Goal: Task Accomplishment & Management: Complete application form

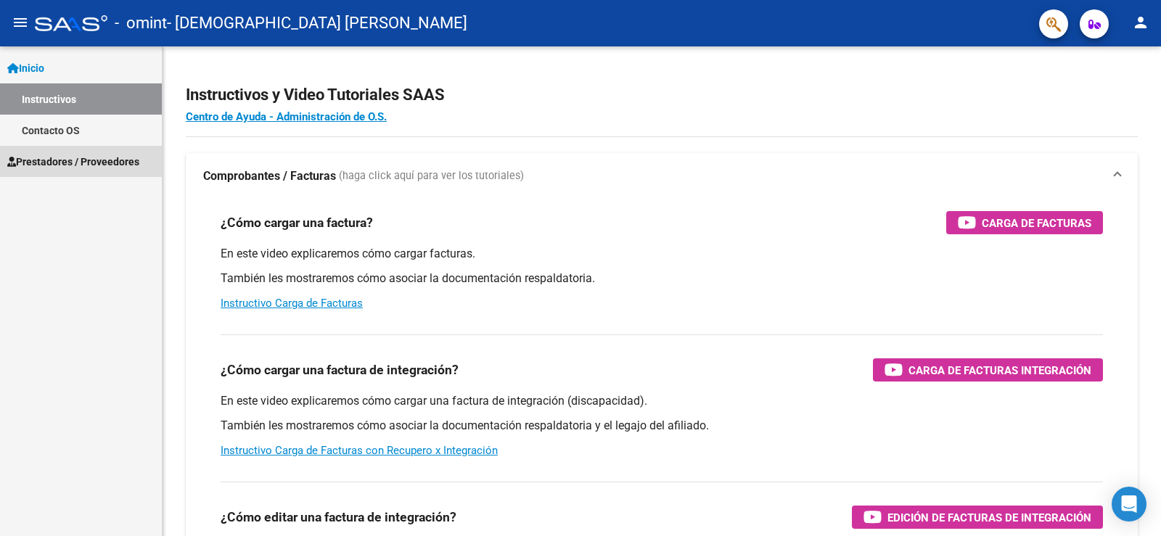
click at [86, 166] on span "Prestadores / Proveedores" at bounding box center [73, 162] width 132 height 16
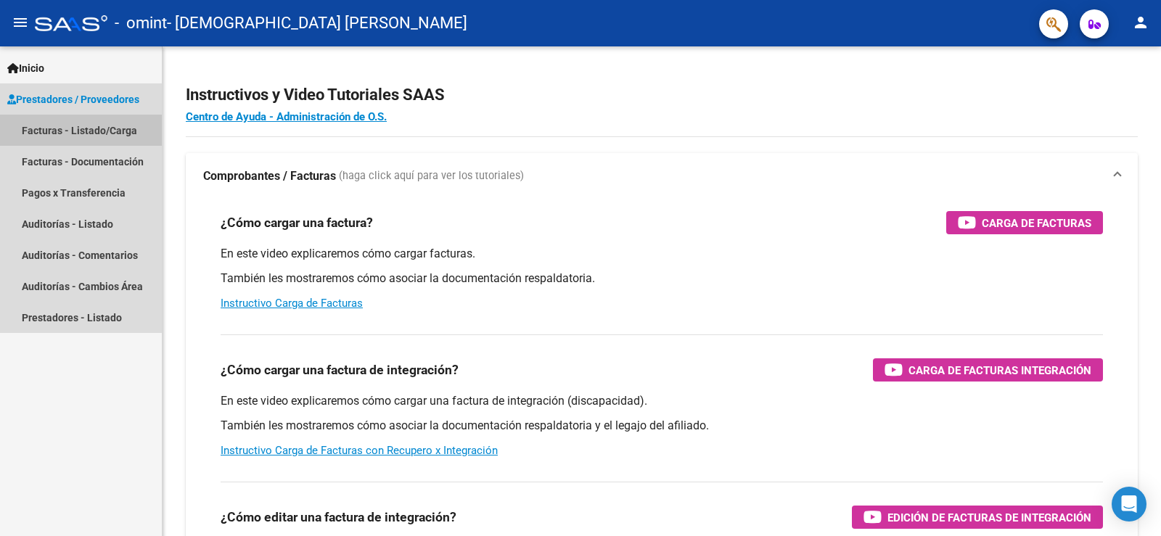
click at [109, 131] on link "Facturas - Listado/Carga" at bounding box center [81, 130] width 162 height 31
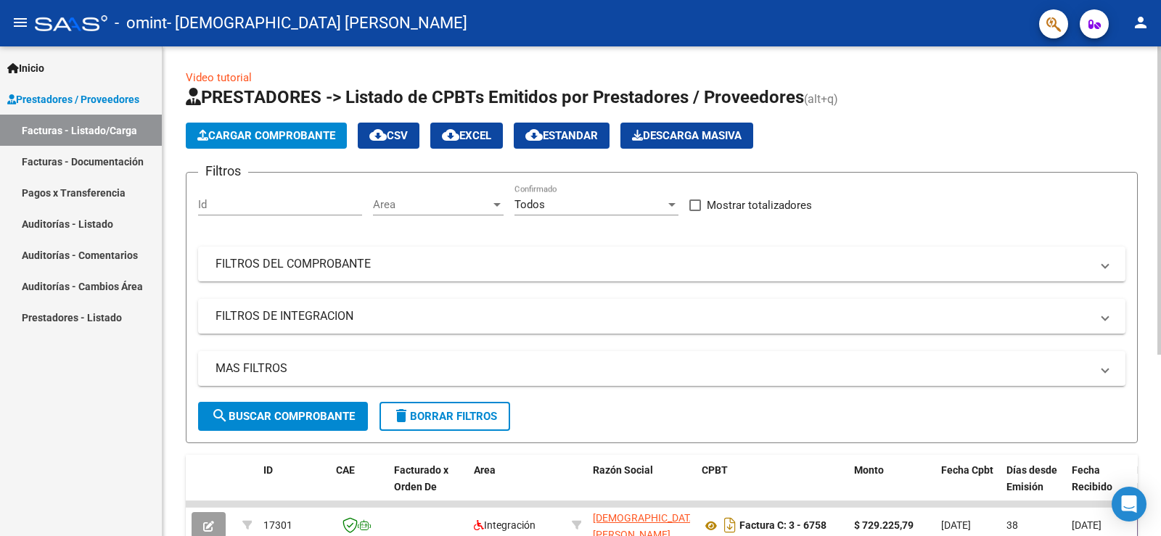
click at [319, 135] on span "Cargar Comprobante" at bounding box center [266, 135] width 138 height 13
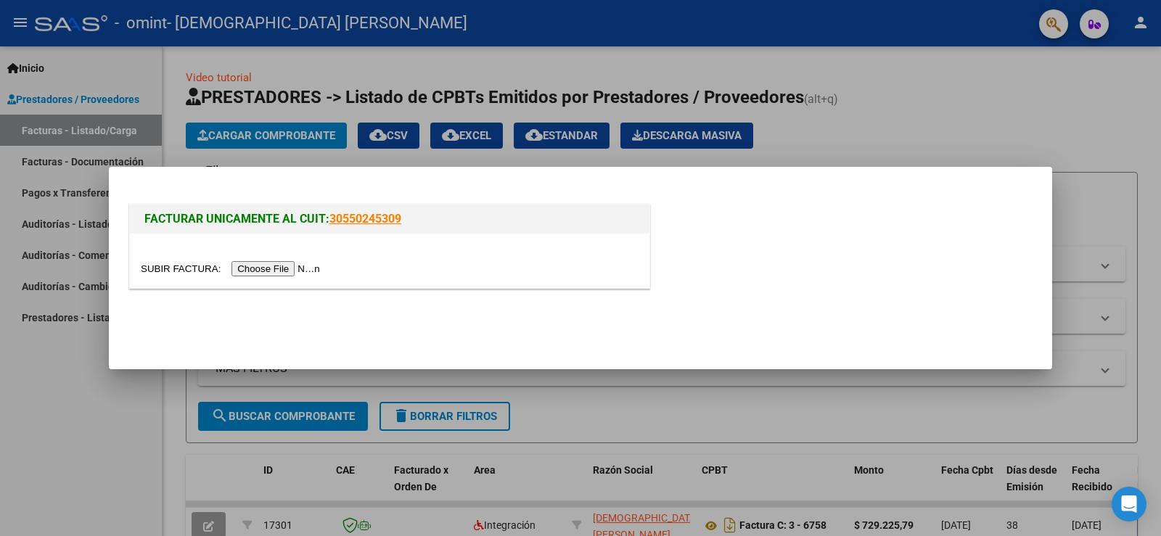
click at [285, 266] on input "file" at bounding box center [233, 268] width 184 height 15
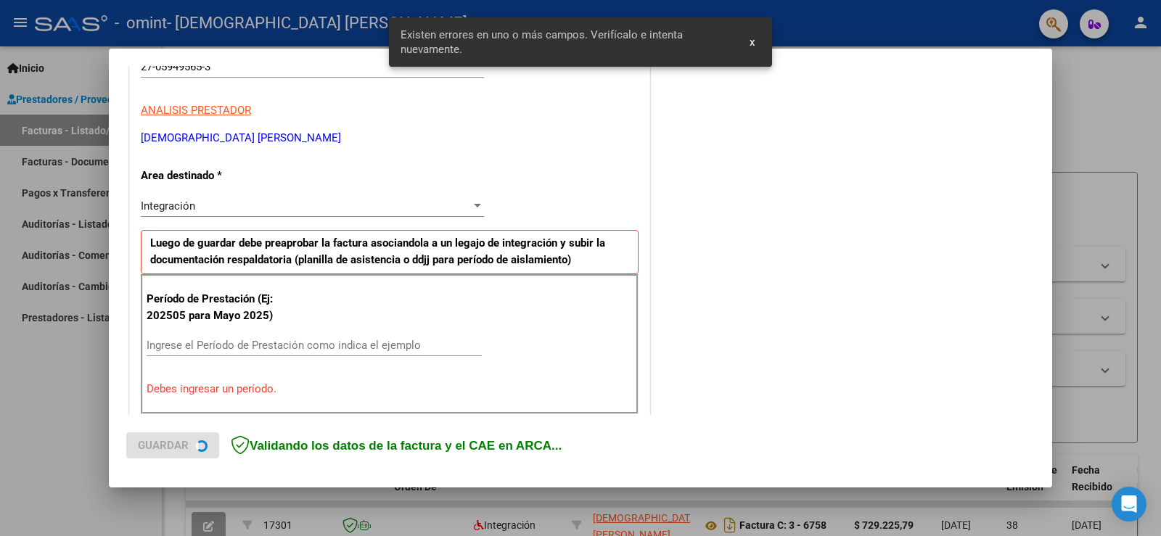
scroll to position [304, 0]
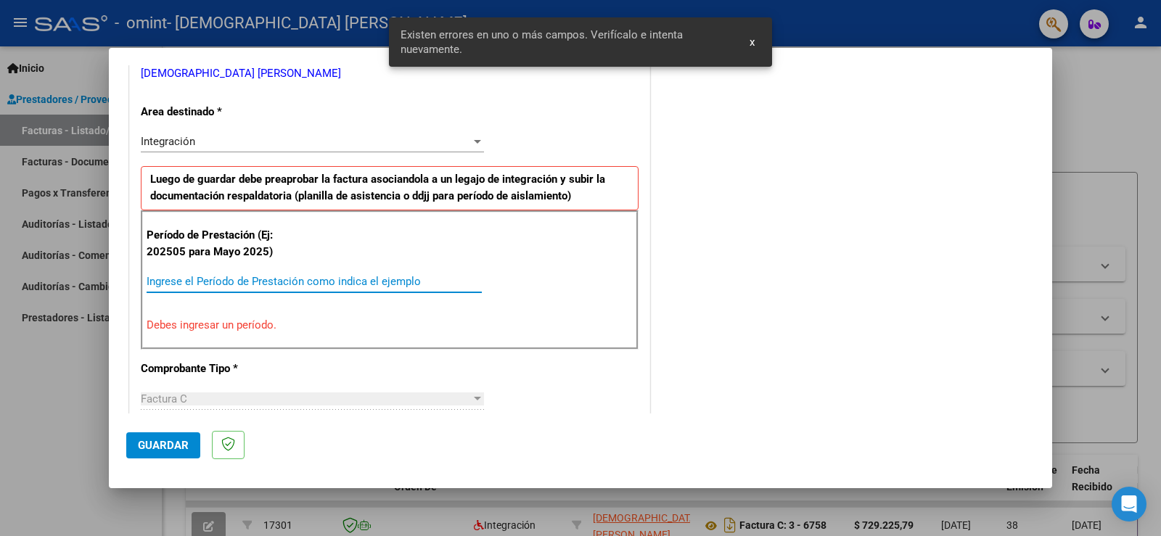
click at [226, 275] on input "Ingrese el Período de Prestación como indica el ejemplo" at bounding box center [314, 281] width 335 height 13
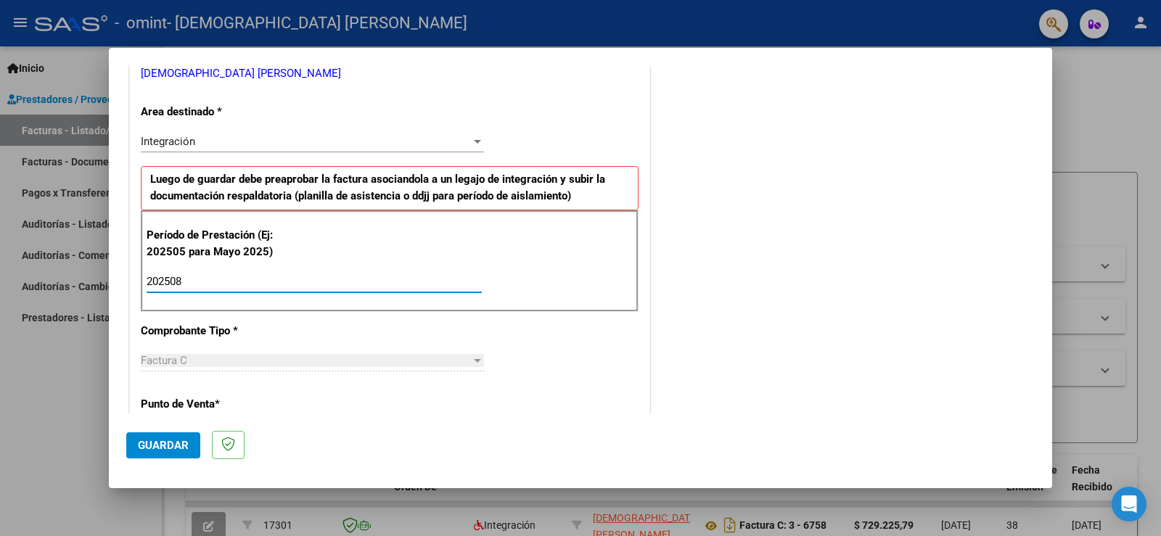
type input "202508"
click at [448, 415] on mat-dialog-actions "Guardar" at bounding box center [580, 442] width 909 height 57
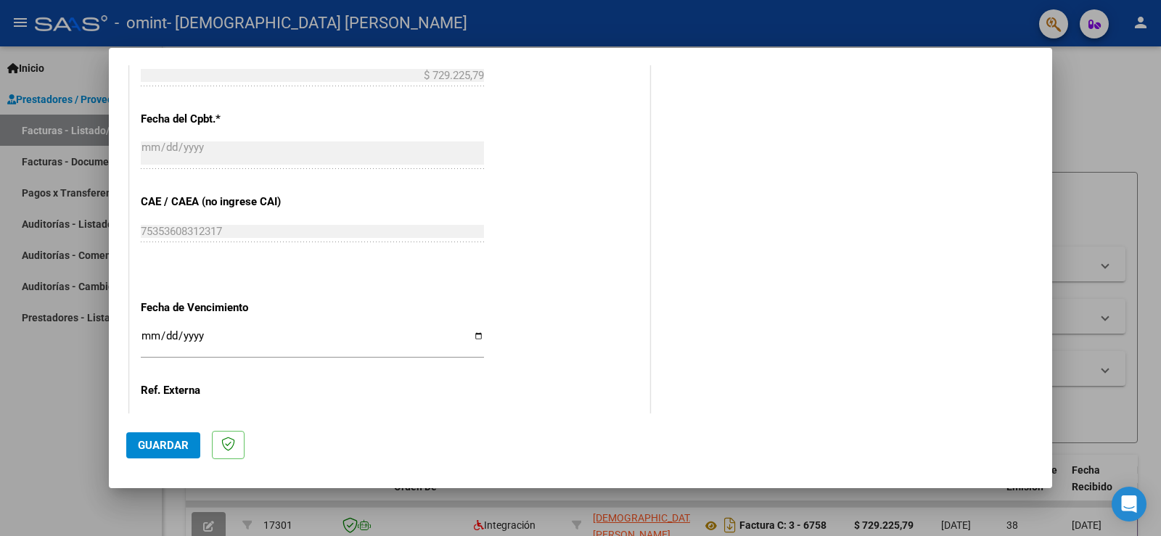
scroll to position [740, 0]
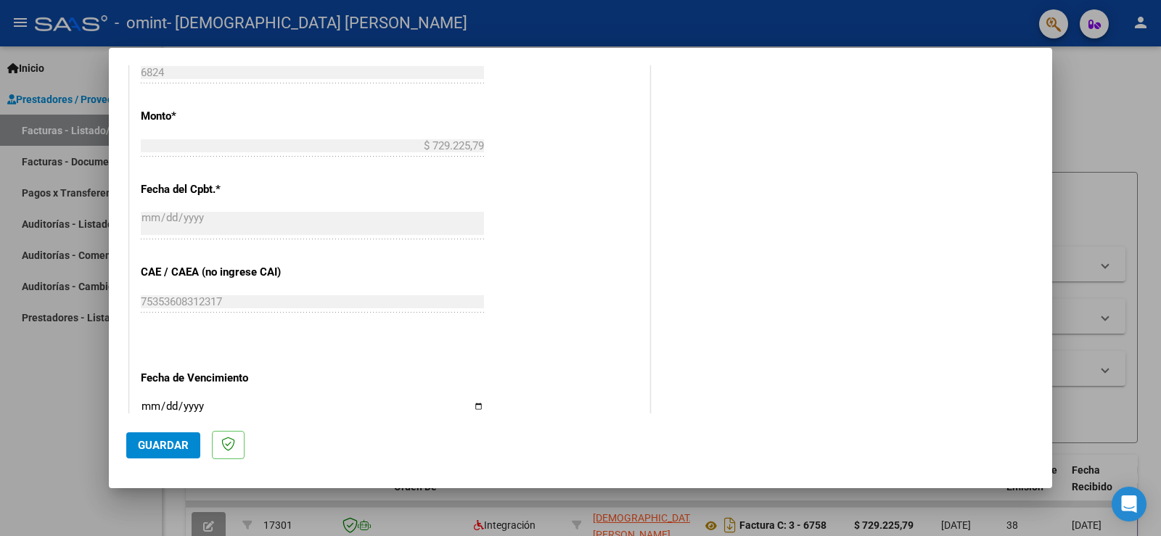
click at [475, 411] on div "CUIT * 27-05949565-3 Ingresar CUIT ANALISIS PRESTADOR [DEMOGRAPHIC_DATA] [PERSO…" at bounding box center [390, 54] width 520 height 1092
click at [475, 411] on input "Ingresar la fecha" at bounding box center [312, 412] width 343 height 23
type input "[DATE]"
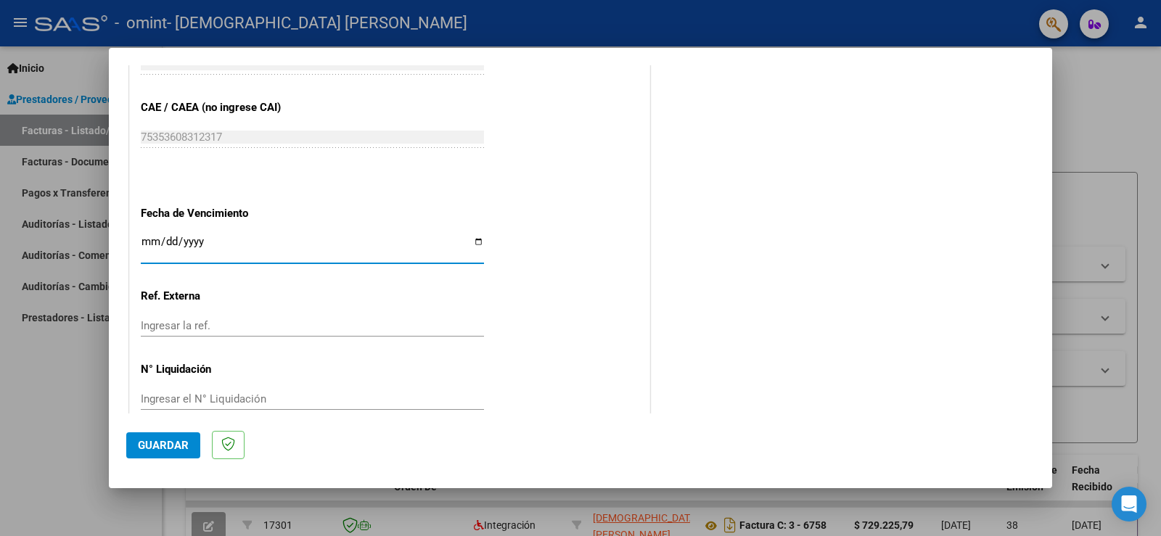
scroll to position [929, 0]
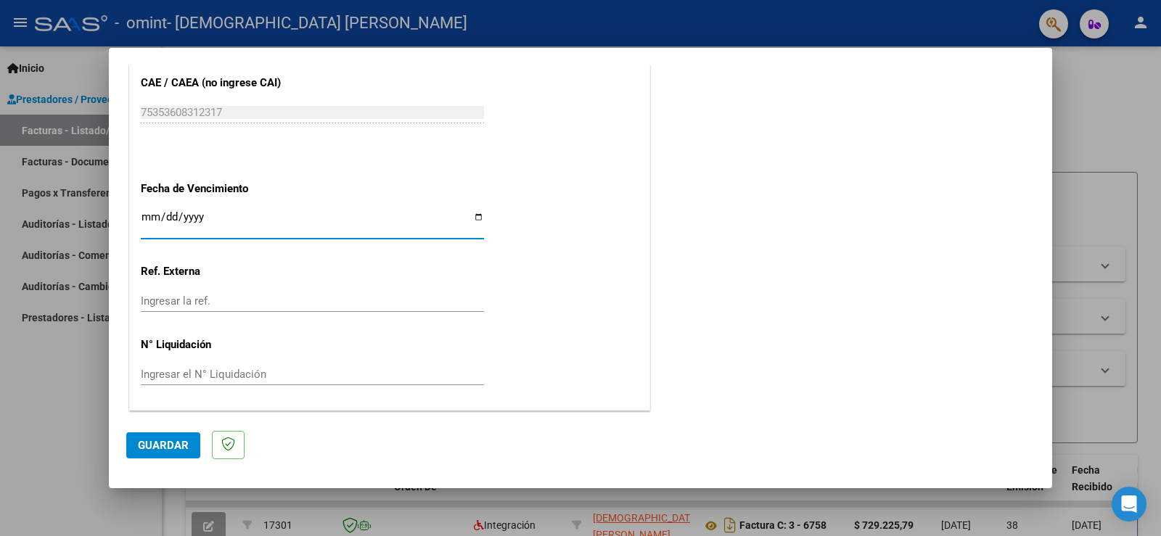
click at [173, 449] on span "Guardar" at bounding box center [163, 445] width 51 height 13
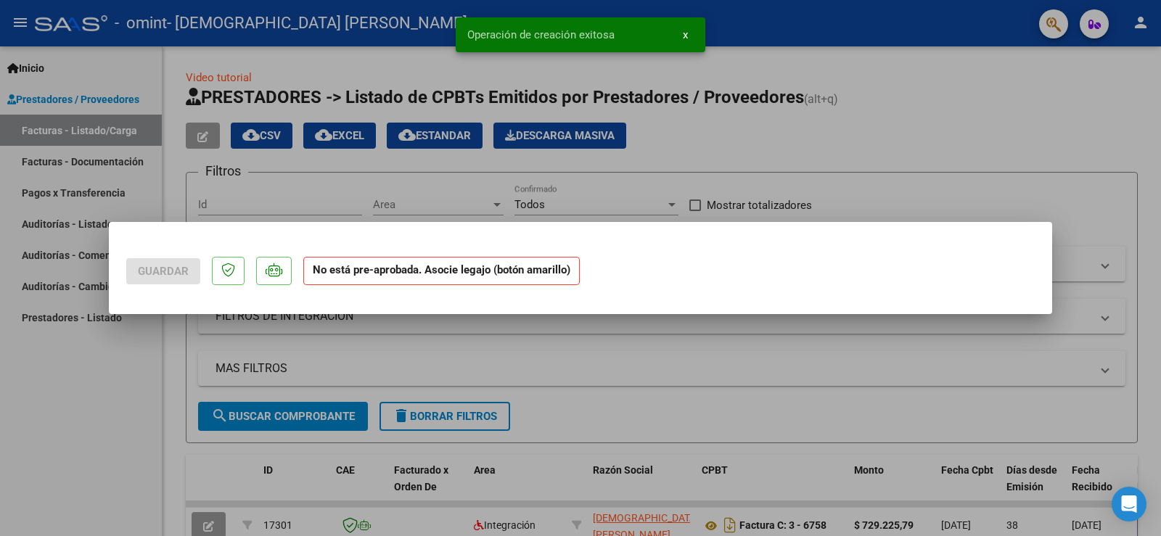
scroll to position [0, 0]
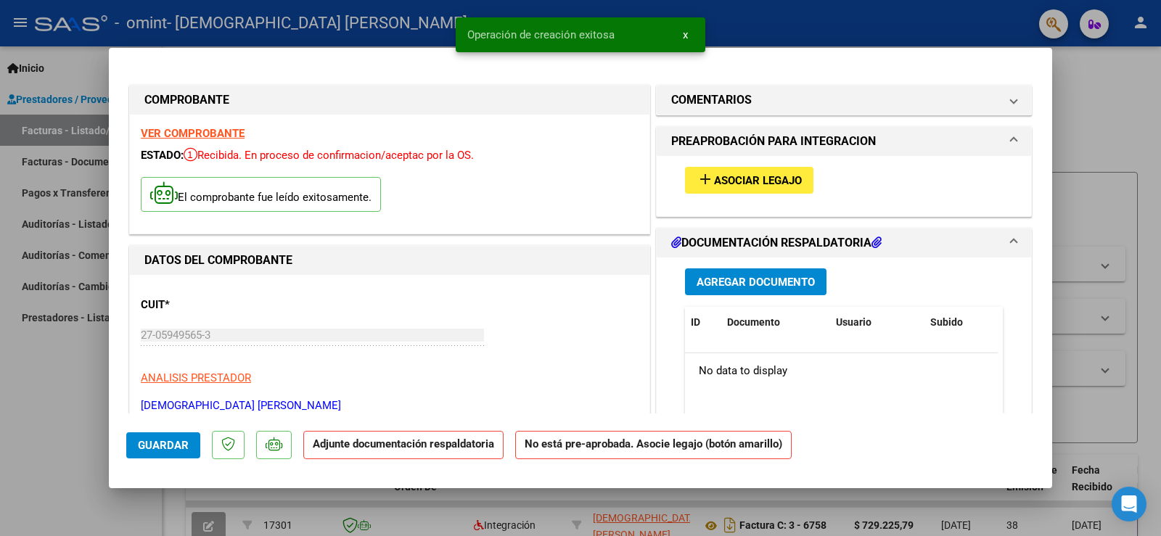
click at [796, 277] on span "Agregar Documento" at bounding box center [756, 282] width 118 height 13
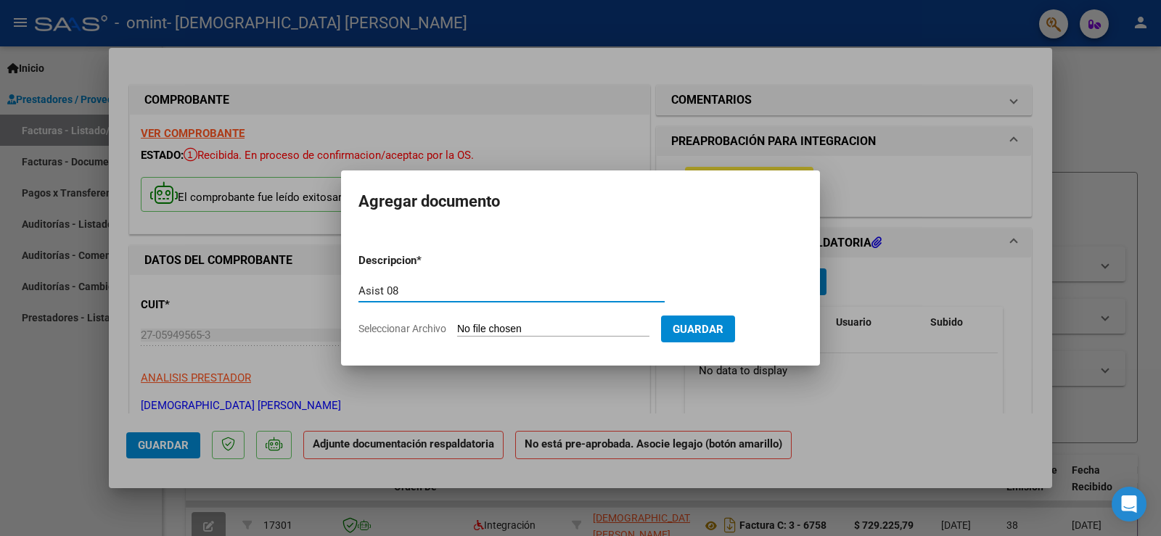
type input "Asist 08"
click at [560, 329] on input "Seleccionar Archivo" at bounding box center [553, 330] width 192 height 14
type input "C:\fakepath\Asist [PERSON_NAME].pdf"
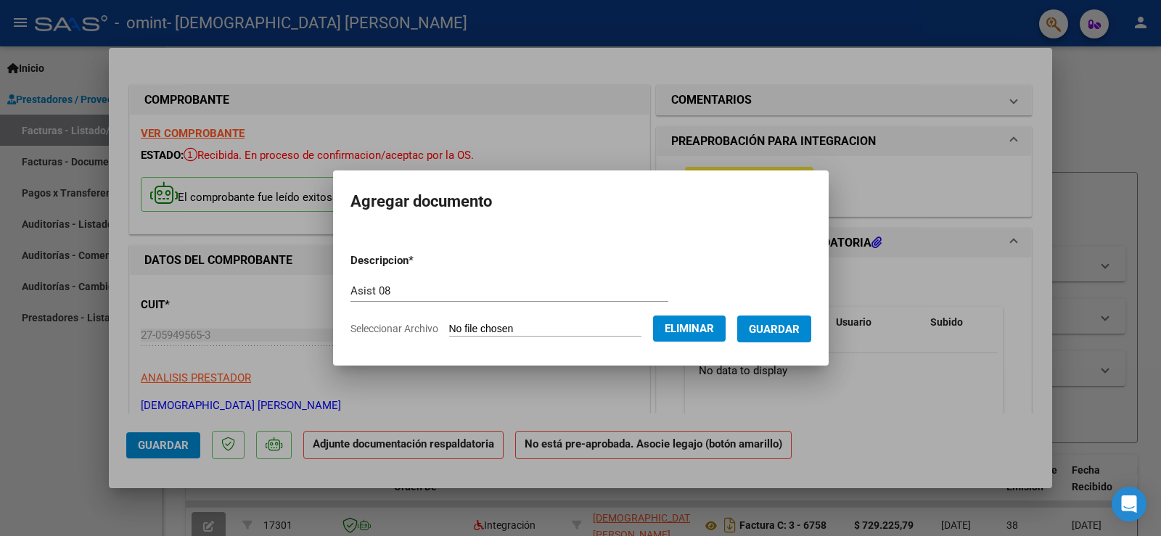
click at [797, 319] on button "Guardar" at bounding box center [775, 329] width 74 height 27
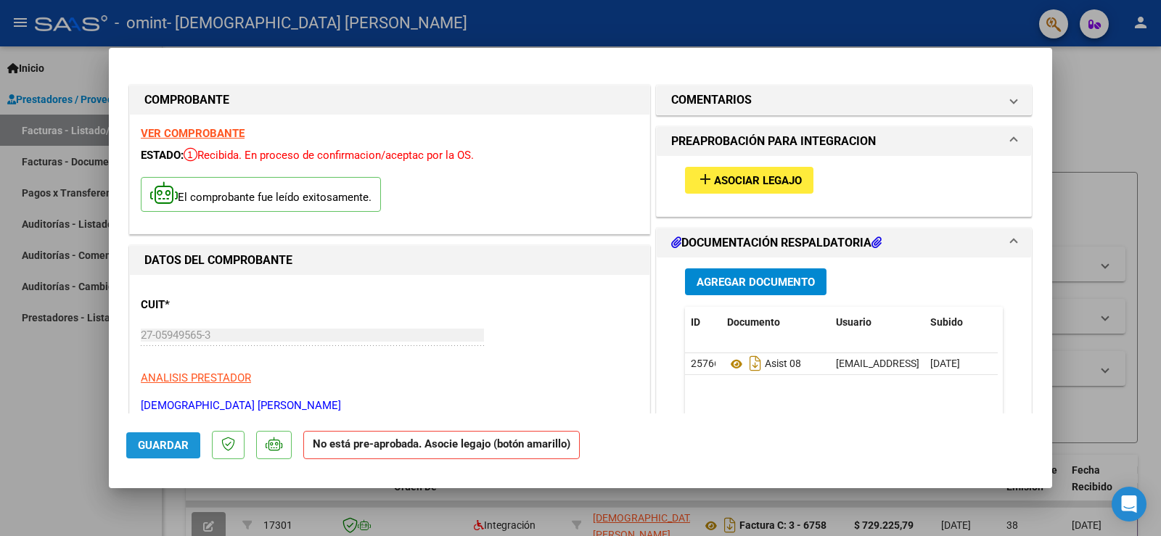
click at [158, 444] on span "Guardar" at bounding box center [163, 445] width 51 height 13
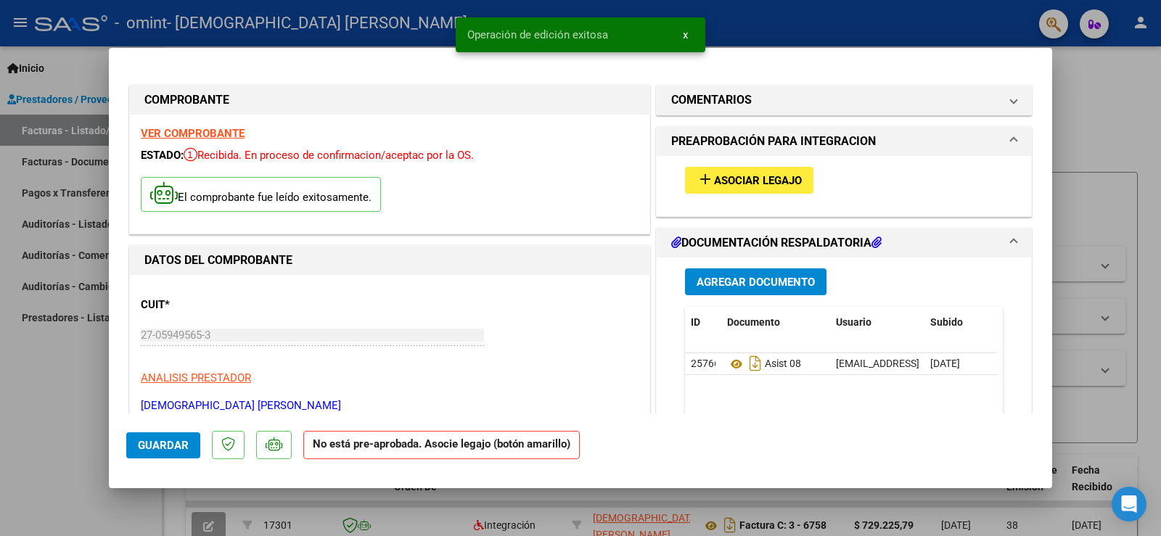
click at [750, 181] on span "Asociar Legajo" at bounding box center [758, 180] width 88 height 13
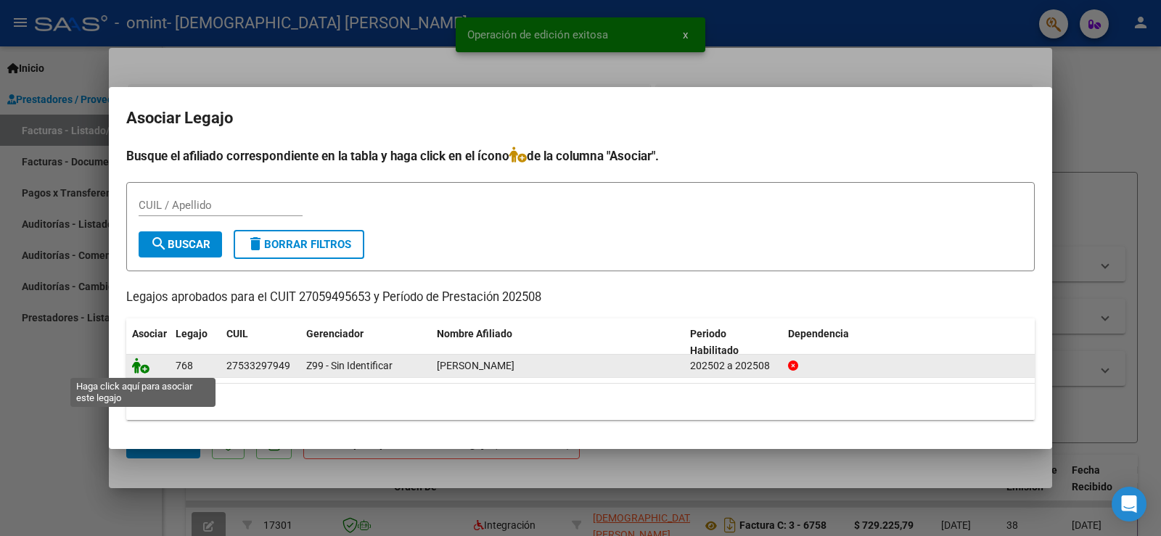
click at [144, 369] on icon at bounding box center [140, 366] width 17 height 16
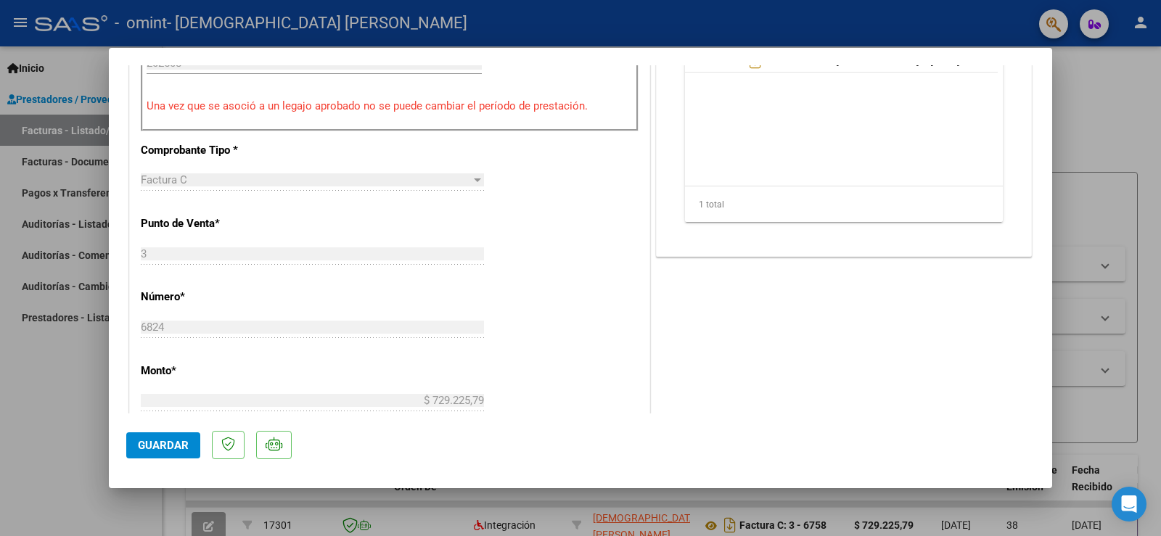
scroll to position [508, 0]
click at [166, 449] on span "Guardar" at bounding box center [163, 445] width 51 height 13
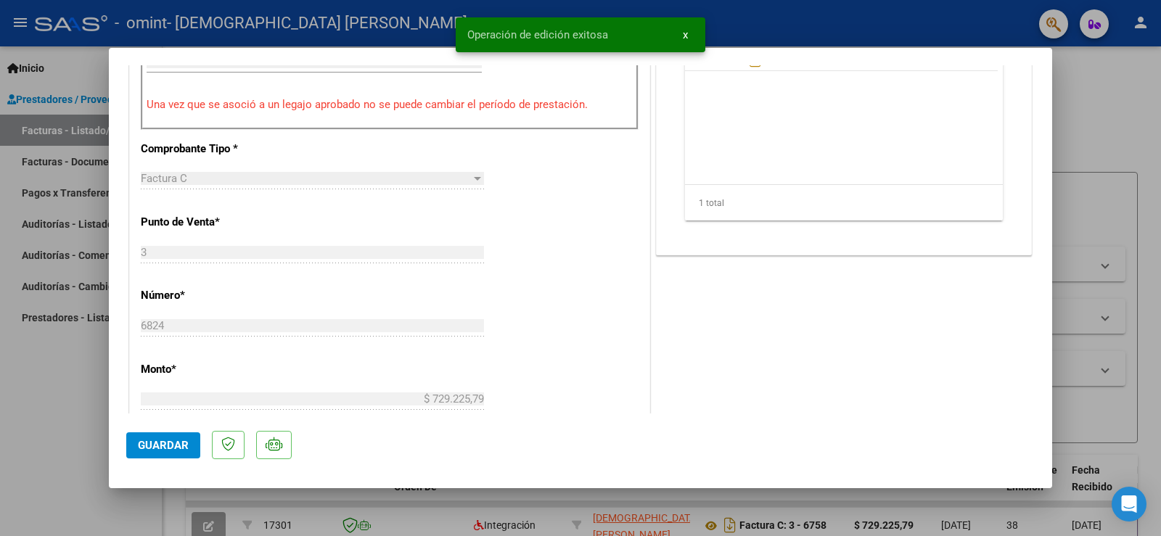
click at [1126, 75] on div at bounding box center [580, 268] width 1161 height 536
type input "$ 0,00"
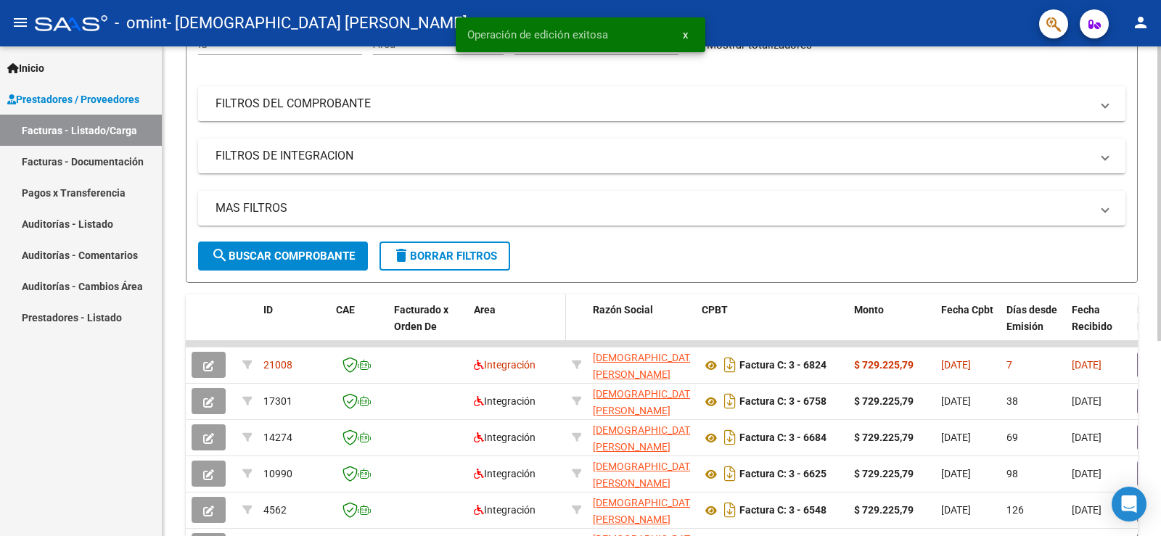
scroll to position [218, 0]
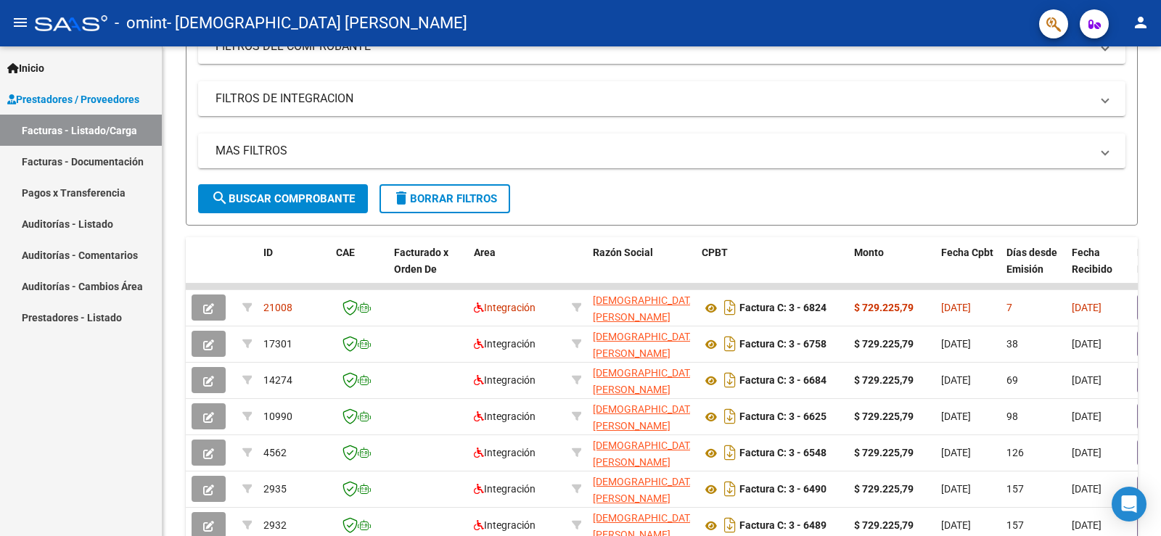
click at [1135, 23] on mat-icon "person" at bounding box center [1140, 22] width 17 height 17
click at [1114, 94] on button "exit_to_app Salir" at bounding box center [1111, 95] width 89 height 35
